Goal: Information Seeking & Learning: Learn about a topic

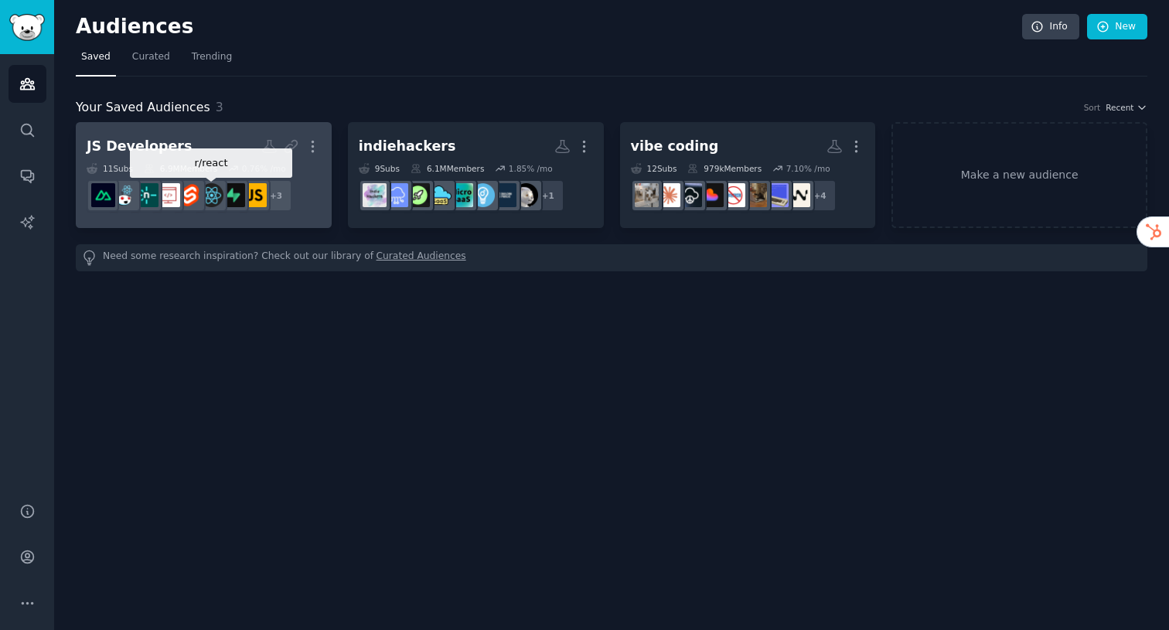
click at [223, 197] on img at bounding box center [212, 195] width 24 height 24
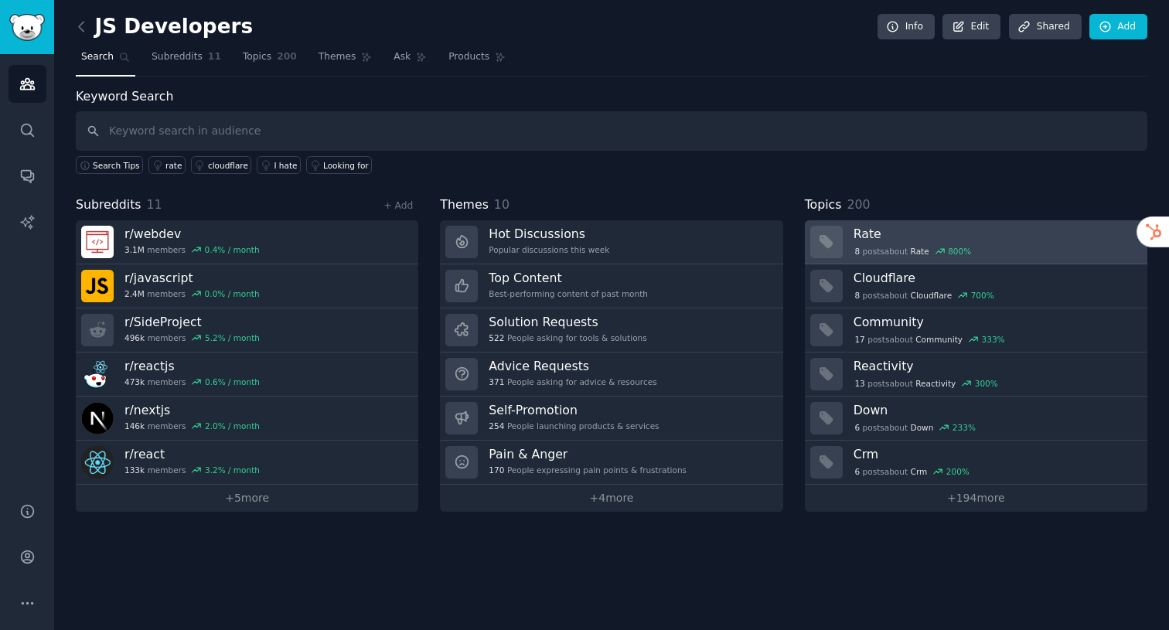
click at [892, 240] on h3 "Rate" at bounding box center [995, 234] width 283 height 16
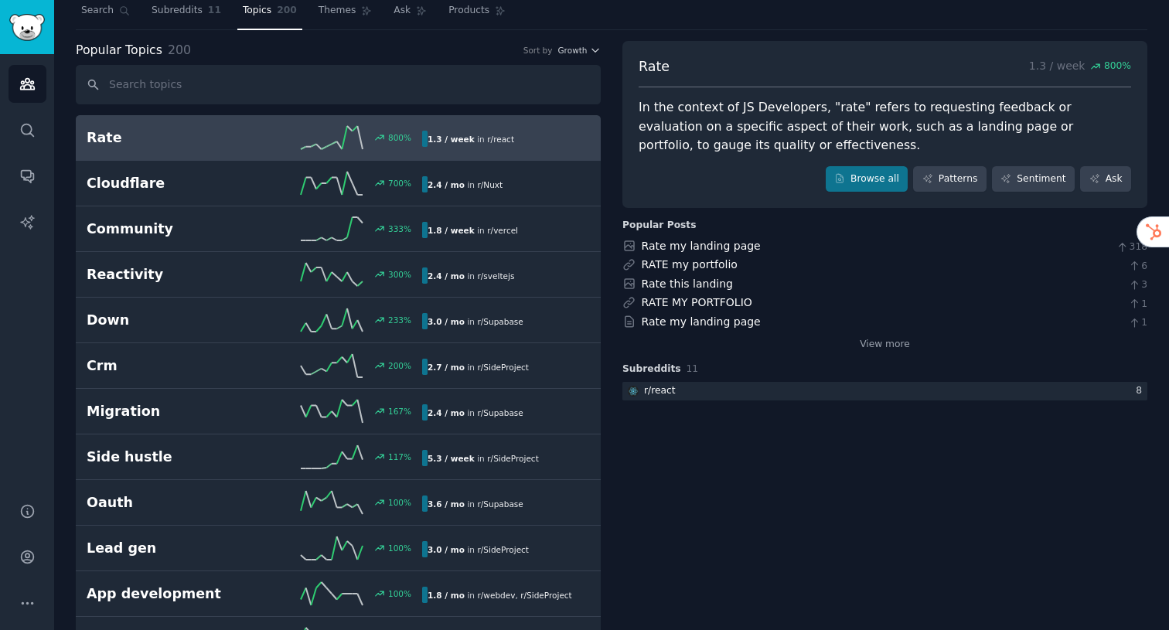
scroll to position [61, 0]
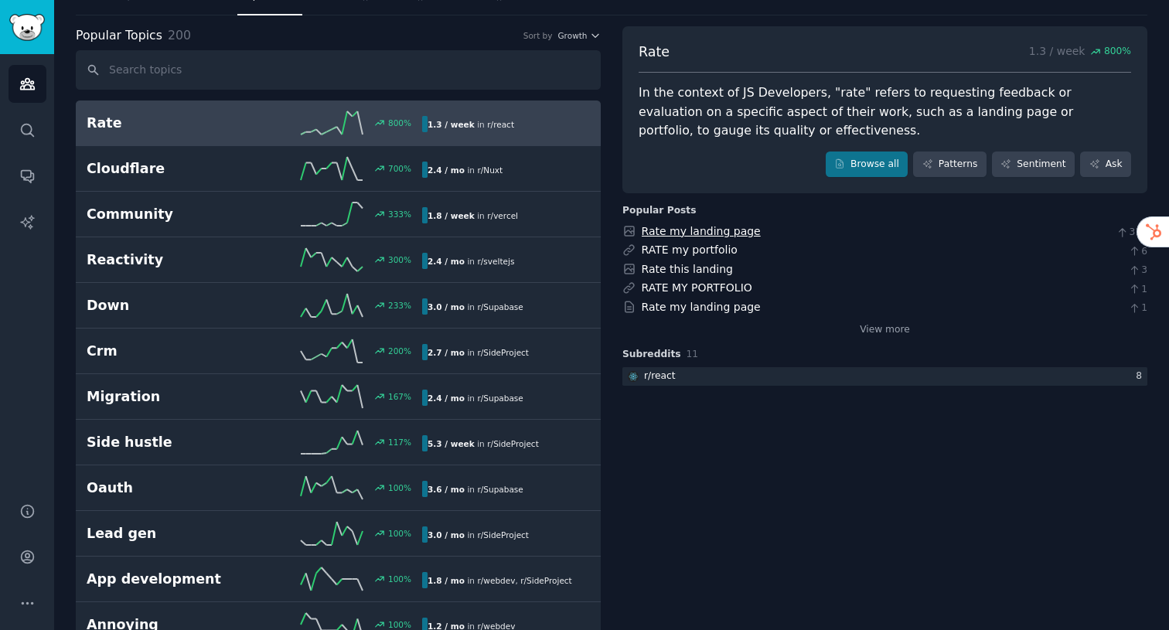
click at [705, 234] on link "Rate my landing page" at bounding box center [701, 231] width 119 height 12
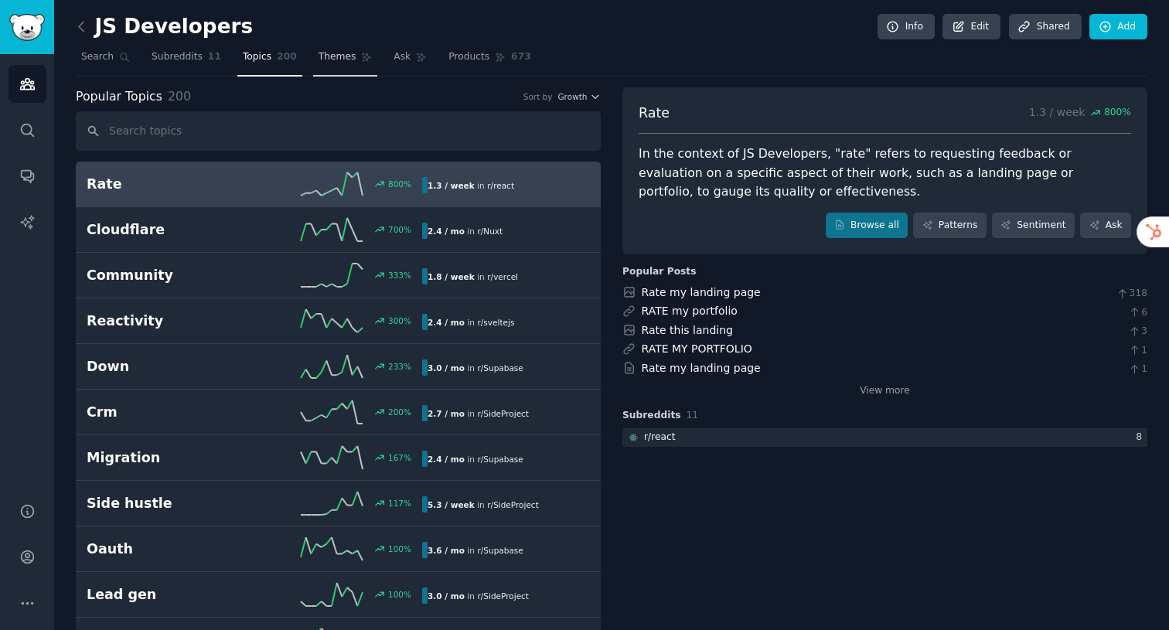
click at [339, 63] on span "Themes" at bounding box center [338, 57] width 38 height 14
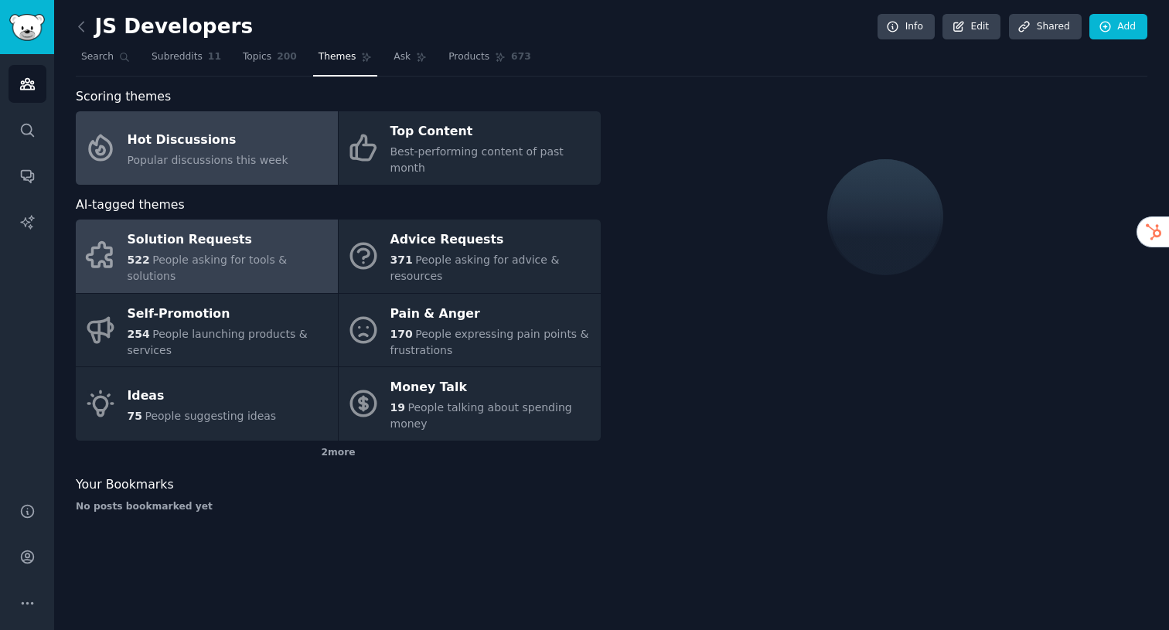
click at [228, 234] on div "Solution Requests" at bounding box center [229, 240] width 203 height 25
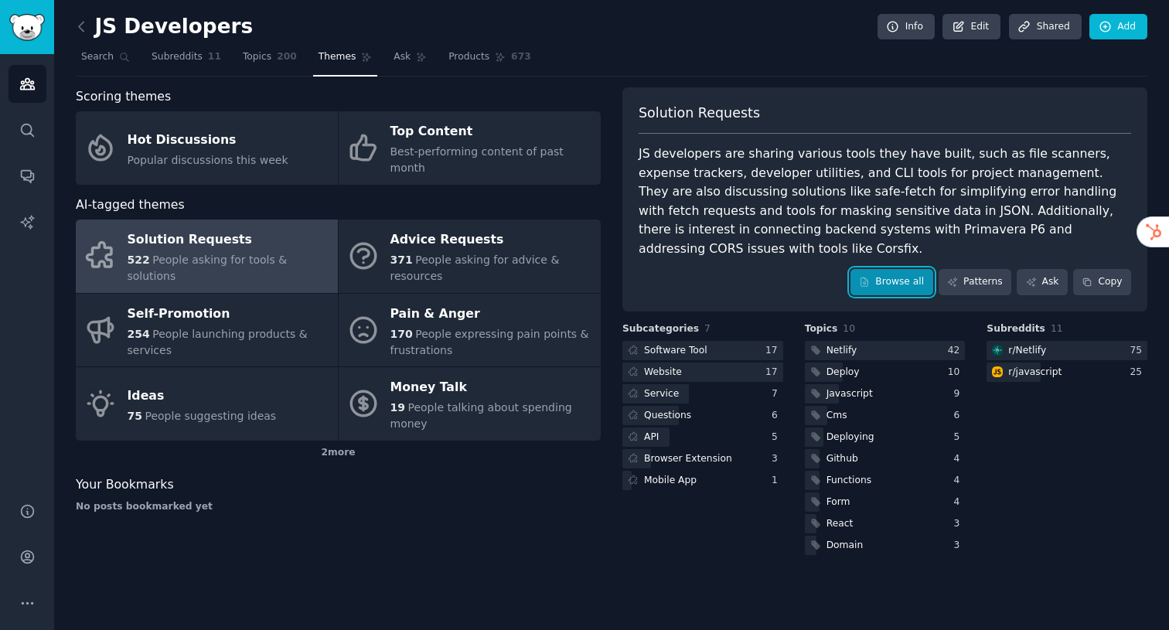
click at [912, 271] on link "Browse all" at bounding box center [892, 282] width 83 height 26
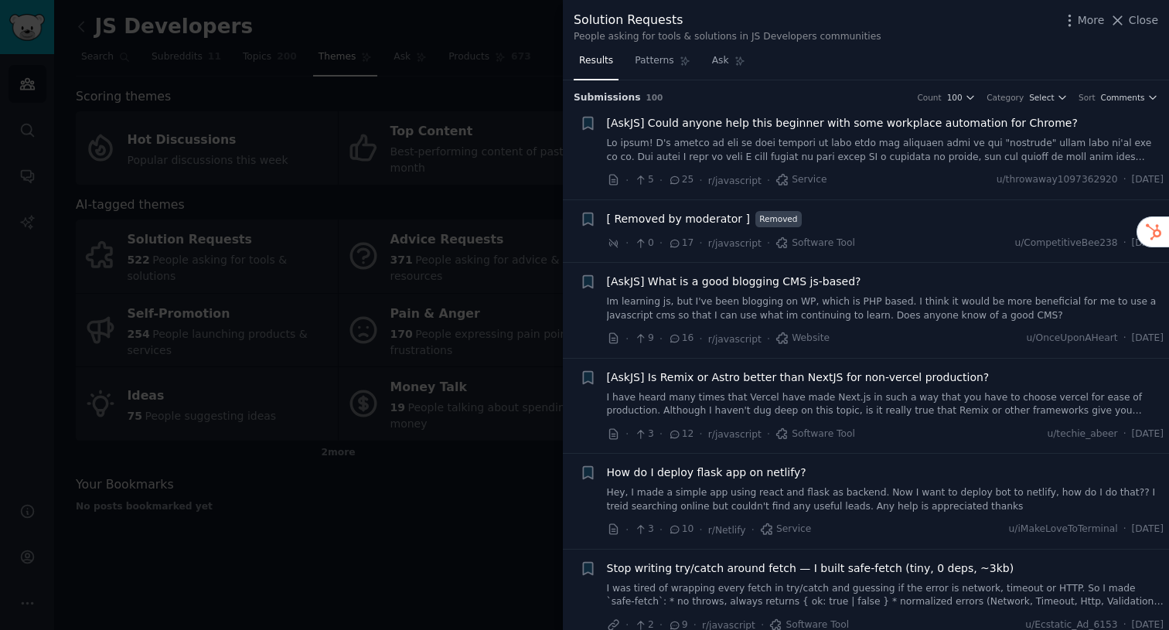
click at [745, 37] on div "People asking for tools & solutions in JS Developers communities" at bounding box center [728, 37] width 308 height 14
click at [1143, 24] on span "Close" at bounding box center [1143, 20] width 29 height 16
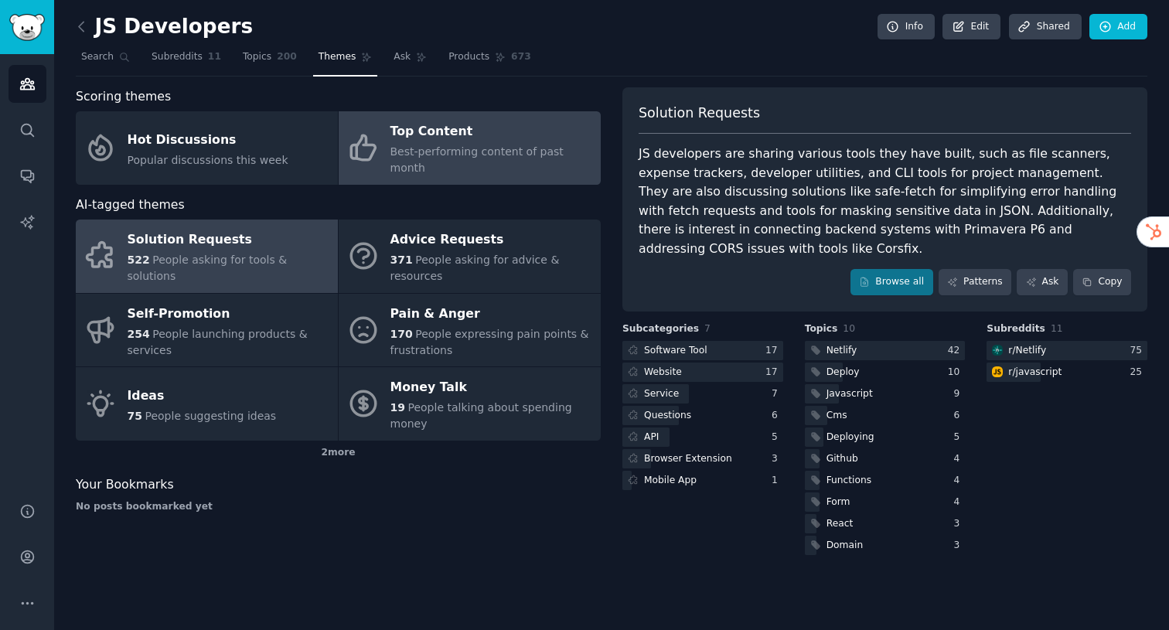
click at [529, 142] on div "Top Content" at bounding box center [492, 132] width 203 height 25
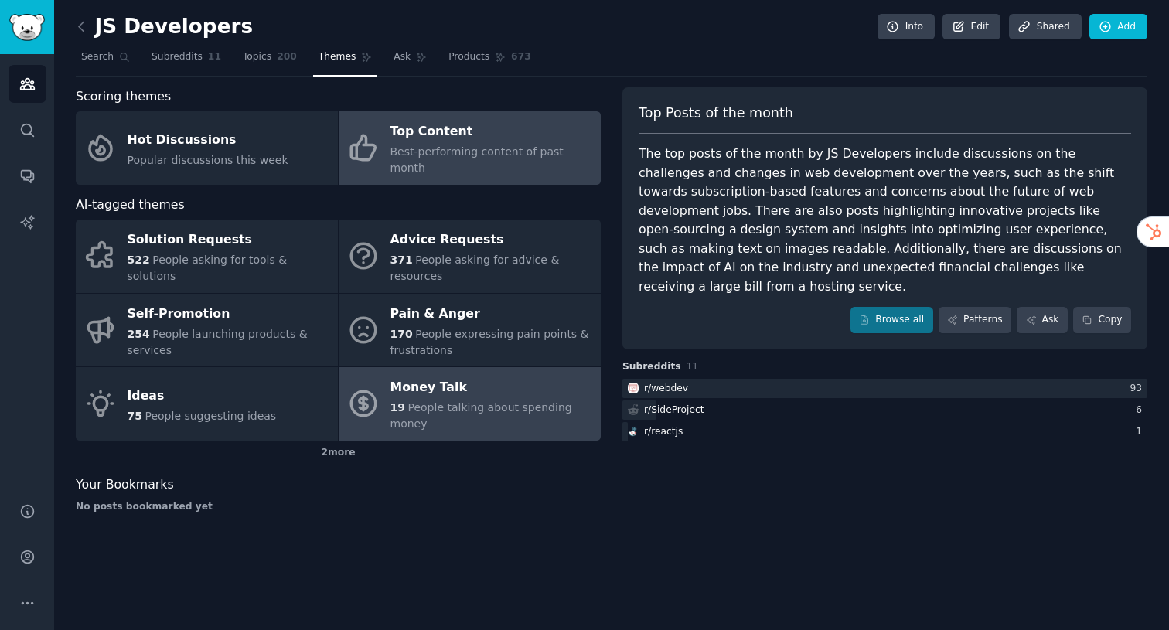
click at [557, 400] on div "19 People talking about spending money" at bounding box center [492, 416] width 203 height 32
